Goal: Information Seeking & Learning: Learn about a topic

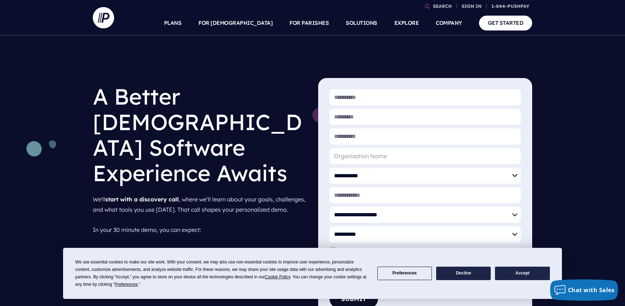
click at [506, 274] on button "Accept" at bounding box center [522, 273] width 55 height 14
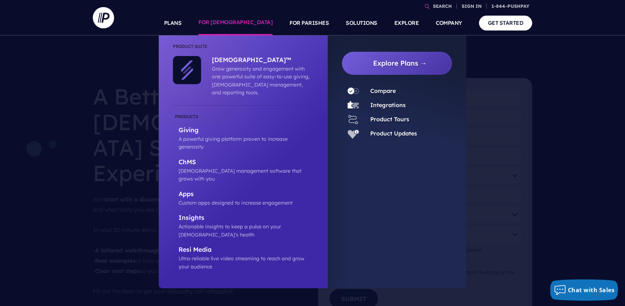
click at [263, 21] on link "FOR [DEMOGRAPHIC_DATA]" at bounding box center [235, 23] width 74 height 25
click at [261, 21] on link "FOR [DEMOGRAPHIC_DATA]" at bounding box center [235, 23] width 74 height 25
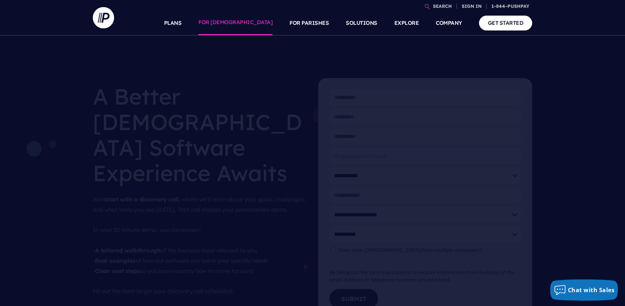
click at [250, 21] on link "FOR [DEMOGRAPHIC_DATA]" at bounding box center [235, 23] width 74 height 25
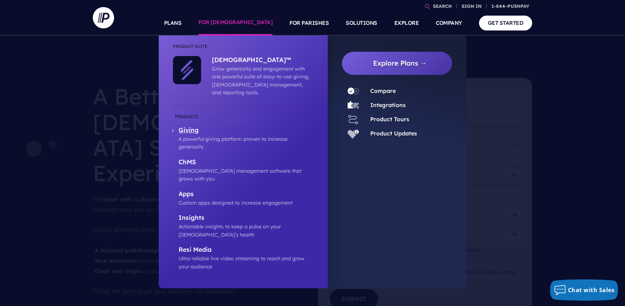
click at [190, 126] on p "Giving" at bounding box center [246, 130] width 135 height 9
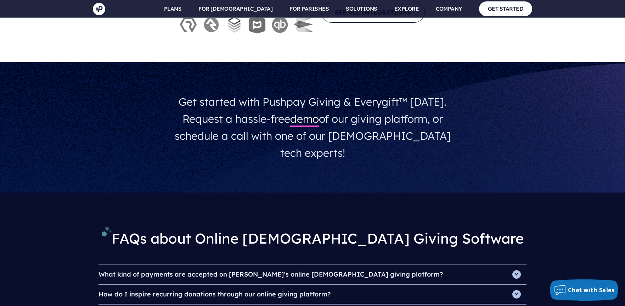
scroll to position [2268, 0]
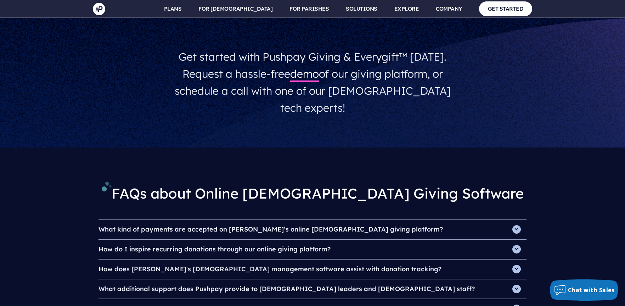
click at [518, 220] on h4 "What kind of payments are accepted on [PERSON_NAME]’s online [DEMOGRAPHIC_DATA]…" at bounding box center [312, 229] width 428 height 19
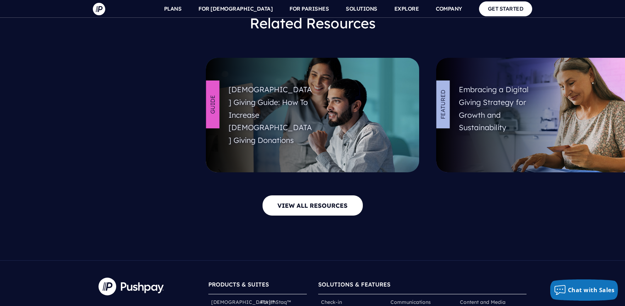
scroll to position [2905, 0]
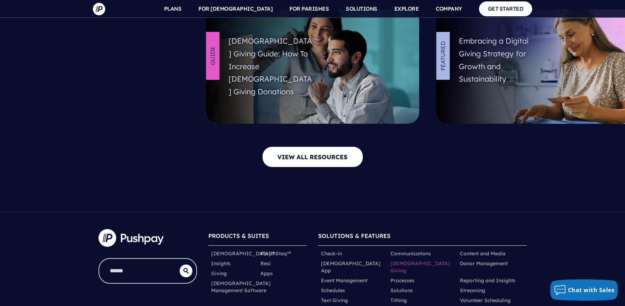
click at [404, 260] on link "[DEMOGRAPHIC_DATA] Giving" at bounding box center [422, 267] width 64 height 14
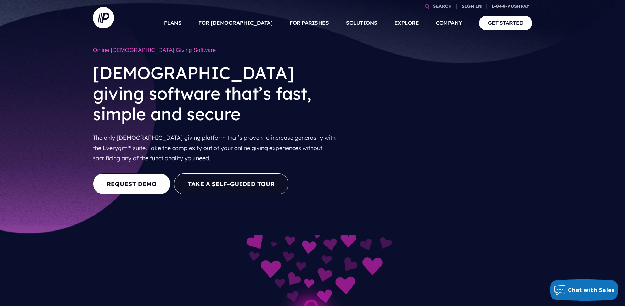
scroll to position [35, 0]
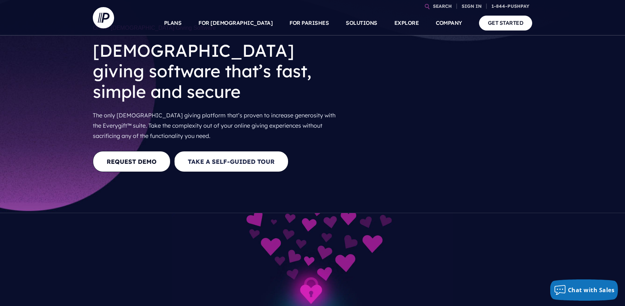
click at [258, 151] on button "Take a Self-guided Tour" at bounding box center [231, 161] width 114 height 21
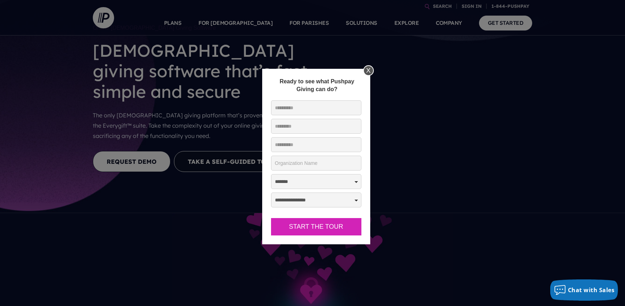
click at [366, 66] on div "X" at bounding box center [368, 70] width 11 height 11
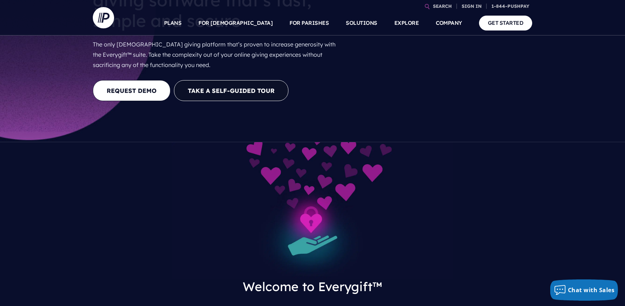
scroll to position [0, 0]
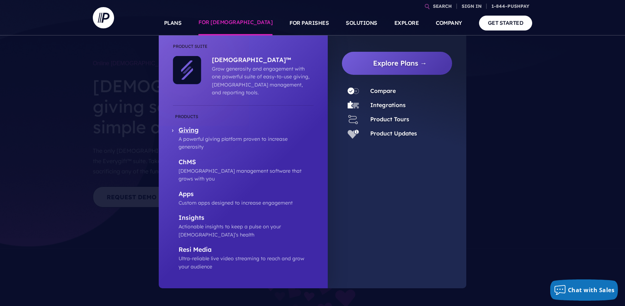
click at [179, 126] on p "Giving" at bounding box center [246, 130] width 135 height 9
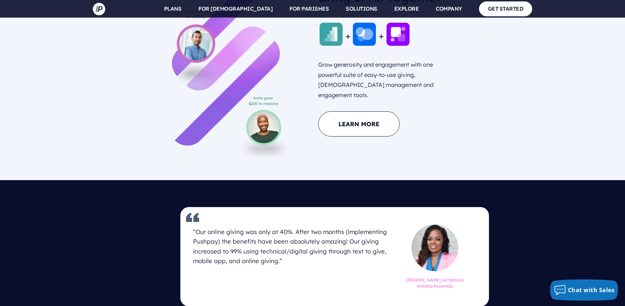
scroll to position [917, 0]
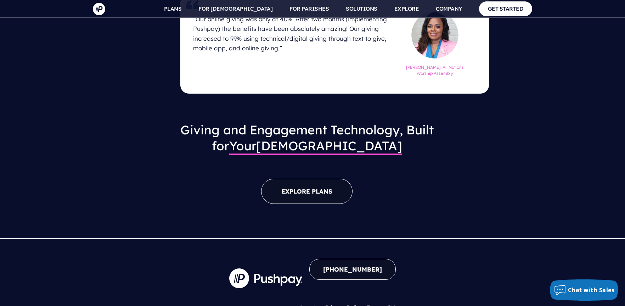
click at [312, 180] on link "EXPLORE PLANS" at bounding box center [306, 191] width 91 height 25
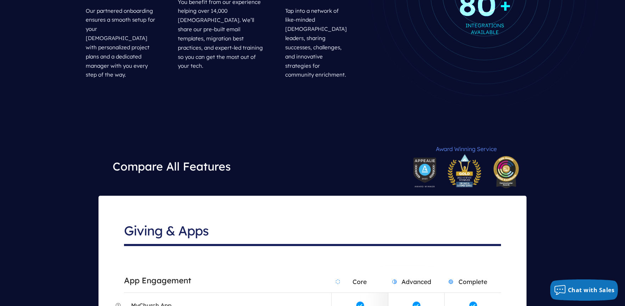
scroll to position [1169, 0]
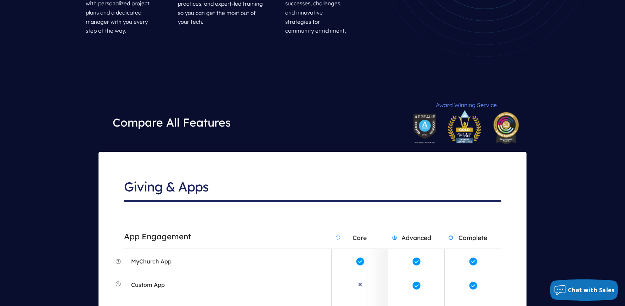
click at [354, 226] on h2 "Core" at bounding box center [360, 237] width 56 height 22
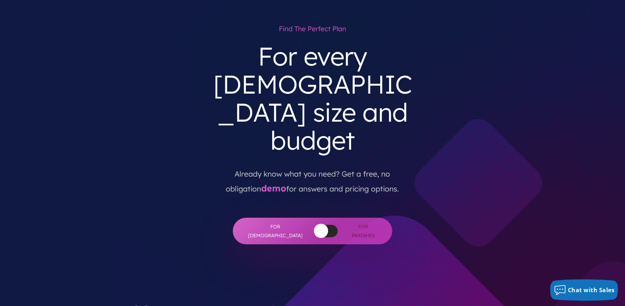
scroll to position [0, 0]
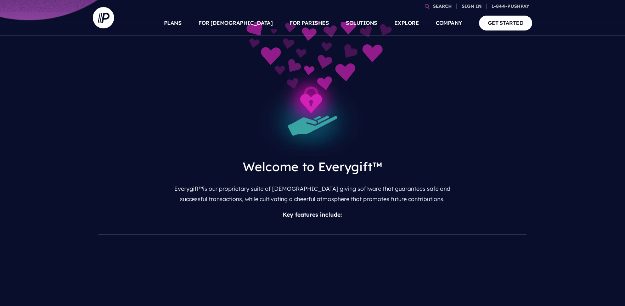
scroll to position [248, 0]
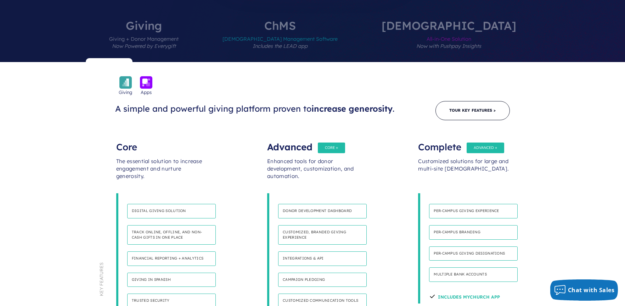
scroll to position [319, 0]
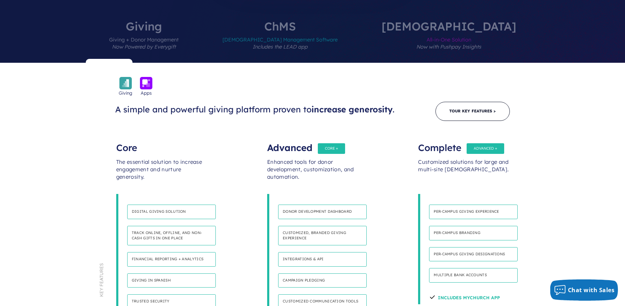
click at [130, 151] on div "The essential solution to increase engagement and nurture generosity." at bounding box center [161, 172] width 91 height 43
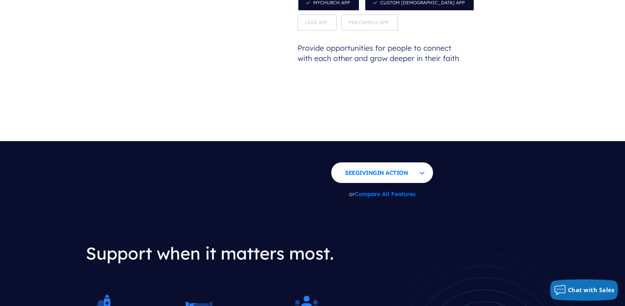
scroll to position [779, 0]
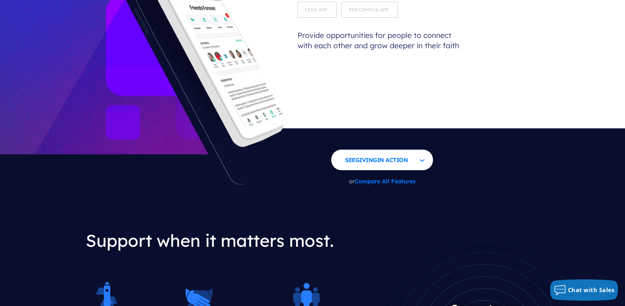
click at [389, 178] on link "Compare All Features" at bounding box center [385, 181] width 61 height 7
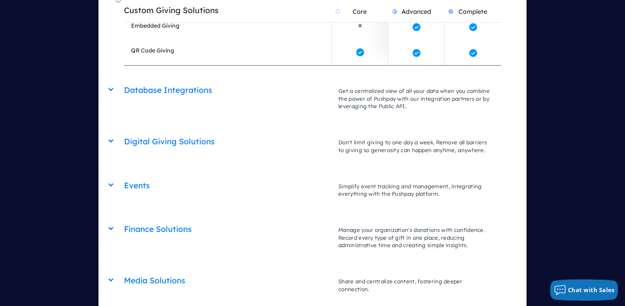
scroll to position [1725, 0]
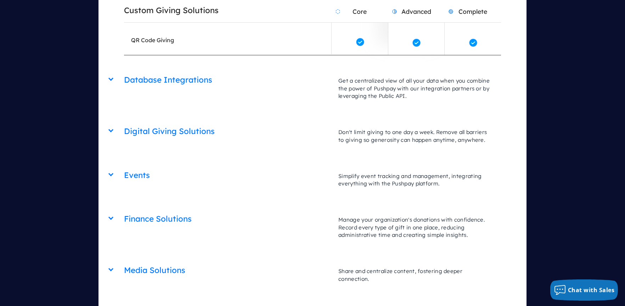
click at [124, 208] on div "Finance Solutions Core Advanced Complete Manage your organization's donations w…" at bounding box center [312, 208] width 377 height 0
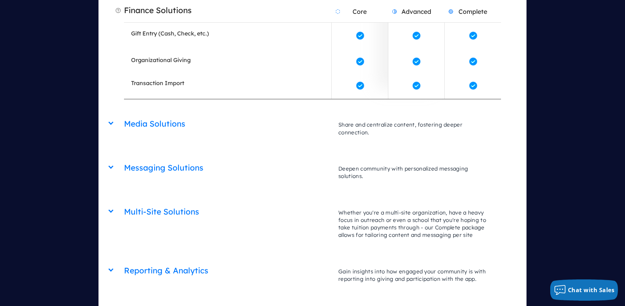
scroll to position [2114, 0]
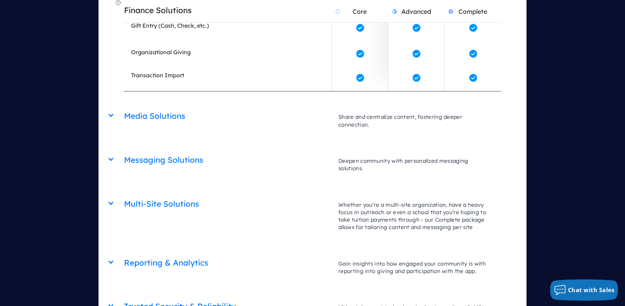
click at [109, 47] on div "Giving & Apps App Engagement Core Advanced Complete Make your ministry accessib…" at bounding box center [312, 147] width 428 height 1883
click at [124, 106] on div "Media Solutions Core Advanced Complete Share and centralize content, fostering …" at bounding box center [312, 106] width 377 height 0
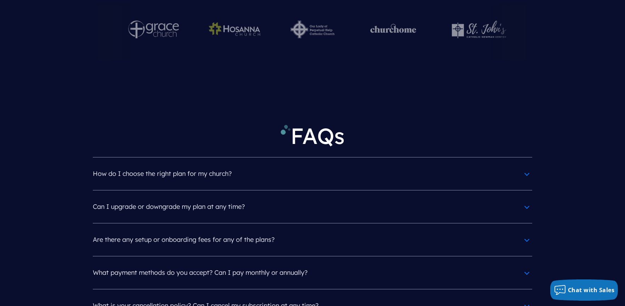
scroll to position [3461, 0]
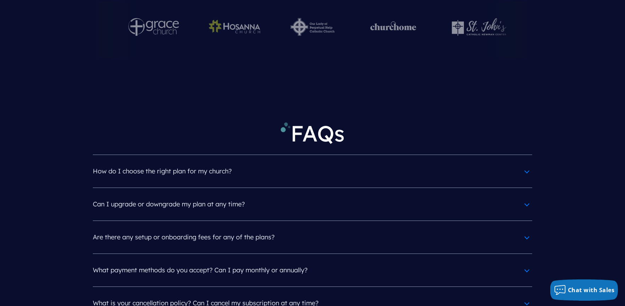
click at [527, 228] on h4 "Are there any setup or onboarding fees for any of the plans?" at bounding box center [312, 237] width 439 height 18
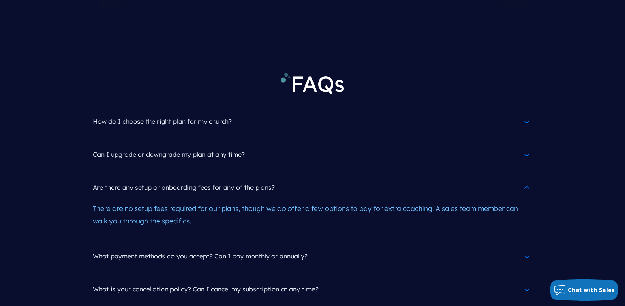
scroll to position [3567, 0]
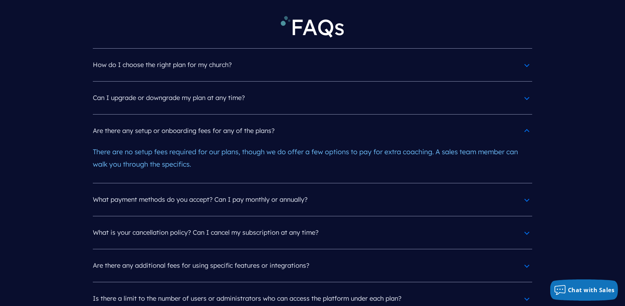
click at [526, 256] on h4 "Are there any additional fees for using specific features or integrations?" at bounding box center [312, 265] width 439 height 18
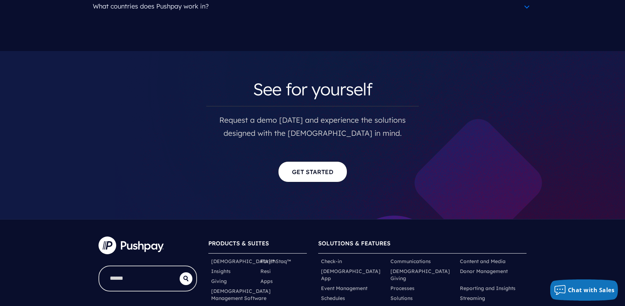
scroll to position [4063, 0]
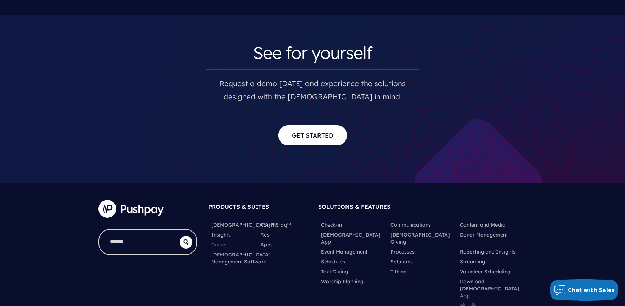
click at [225, 241] on link "Giving" at bounding box center [219, 244] width 16 height 7
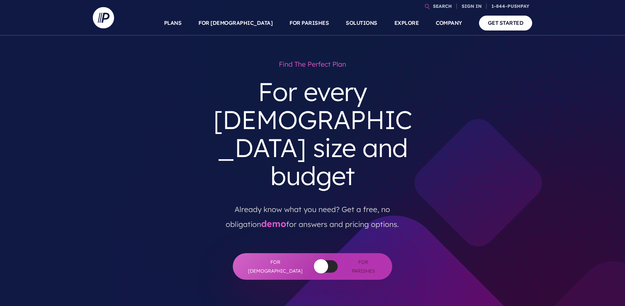
scroll to position [3424, 0]
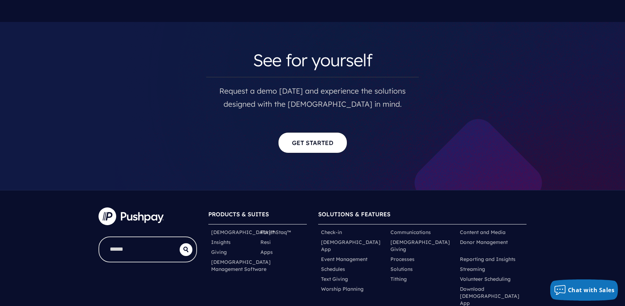
drag, startPoint x: 0, startPoint y: 0, endPoint x: 348, endPoint y: 96, distance: 360.9
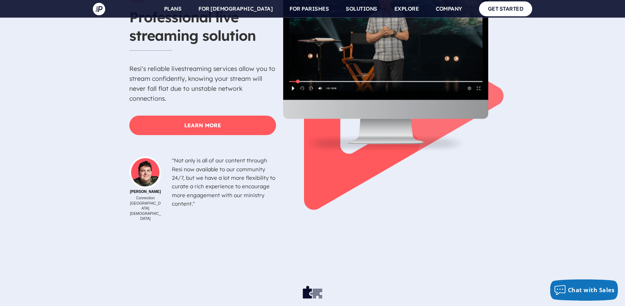
scroll to position [2055, 0]
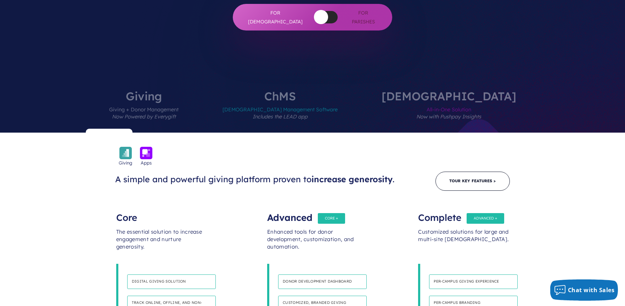
scroll to position [283, 0]
